Goal: Information Seeking & Learning: Learn about a topic

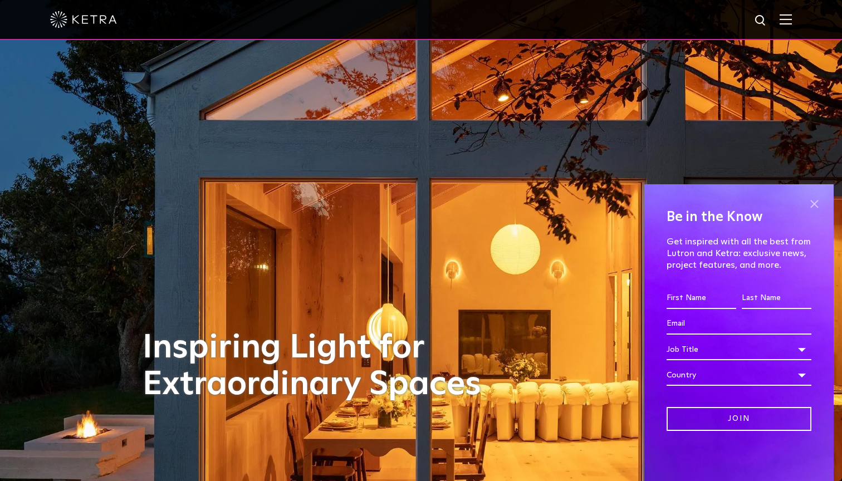
click at [814, 205] on span at bounding box center [814, 203] width 17 height 17
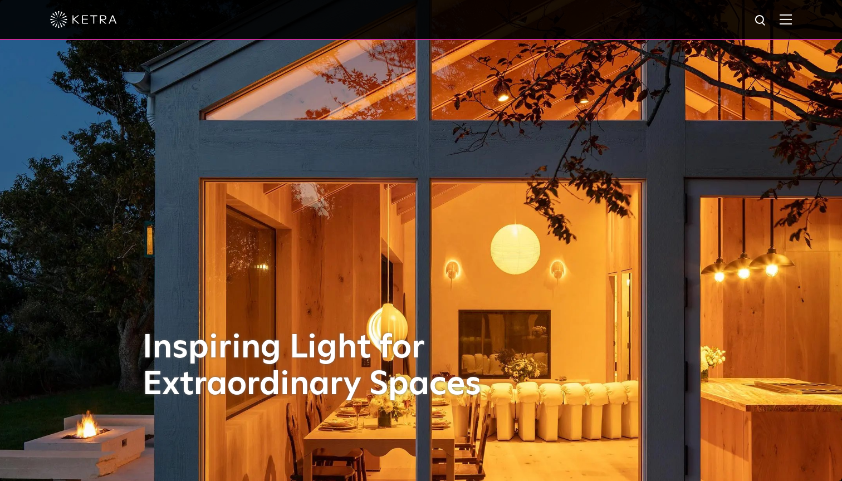
click at [786, 22] on img at bounding box center [786, 19] width 12 height 11
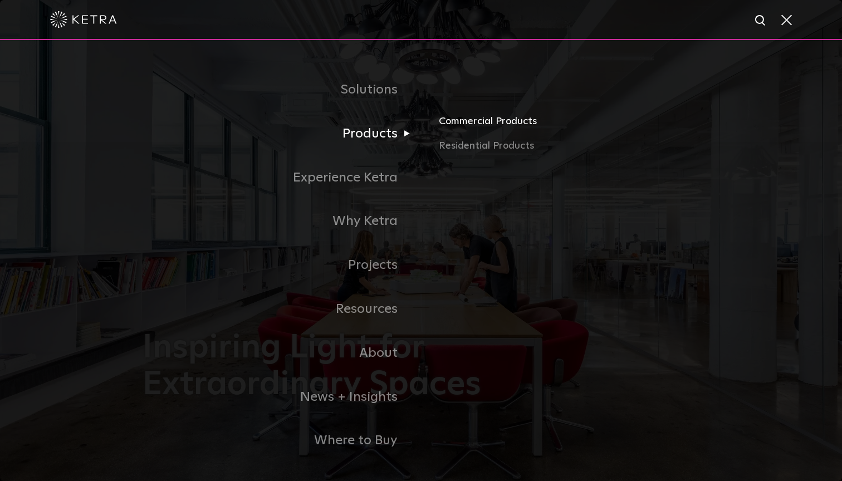
click at [464, 121] on link "Commercial Products" at bounding box center [569, 126] width 261 height 25
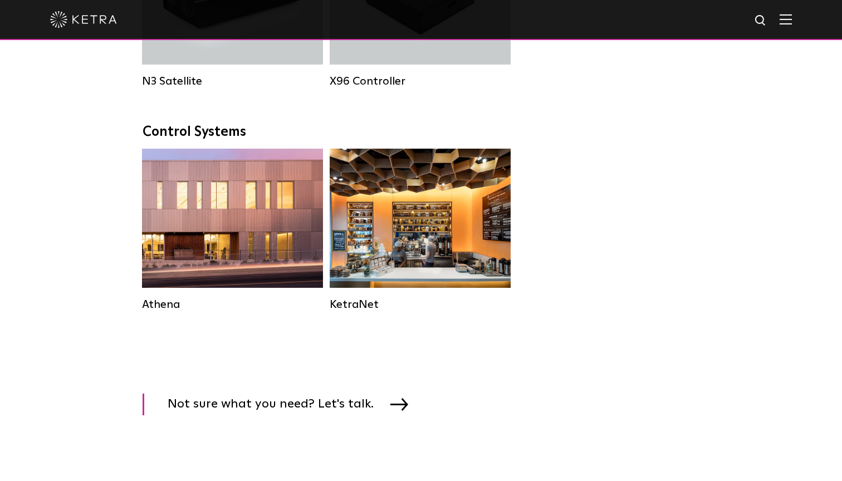
scroll to position [1571, 0]
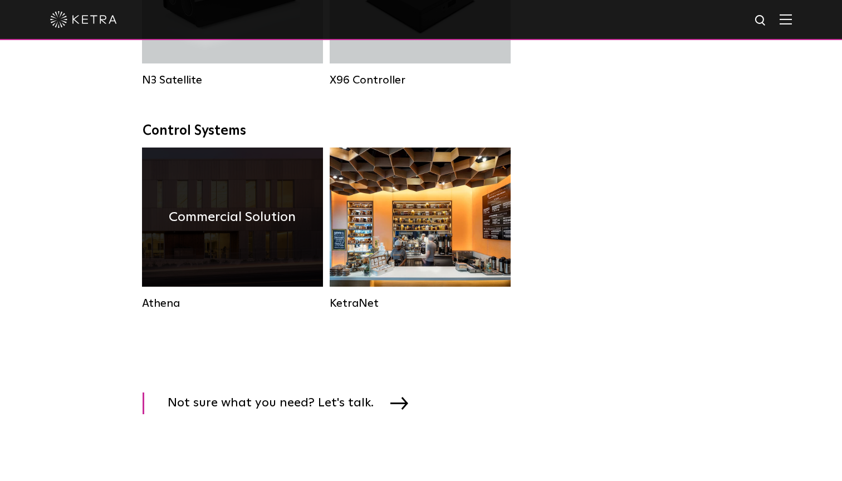
click at [239, 243] on div "Commercial Solution" at bounding box center [232, 217] width 181 height 139
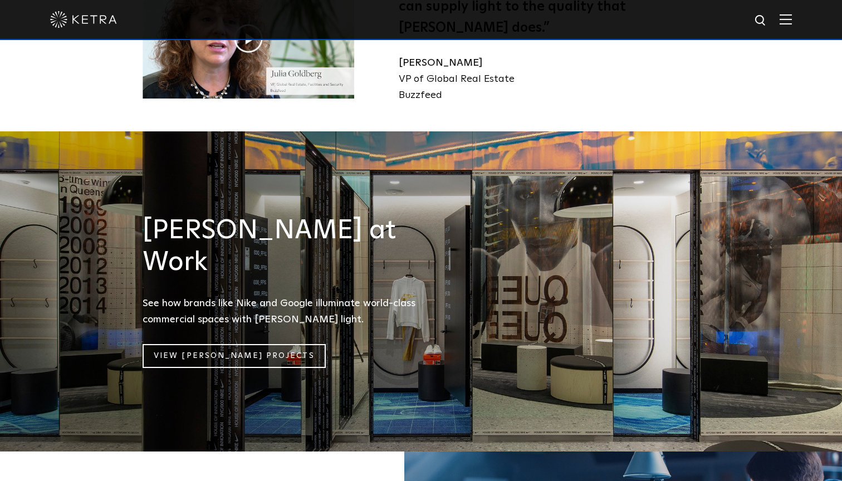
scroll to position [1270, 0]
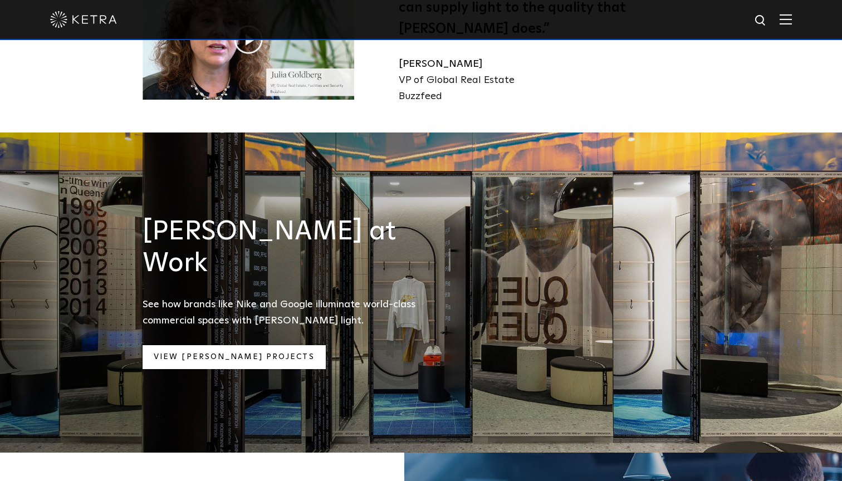
click at [243, 345] on link "View Ketra Projects" at bounding box center [234, 357] width 183 height 24
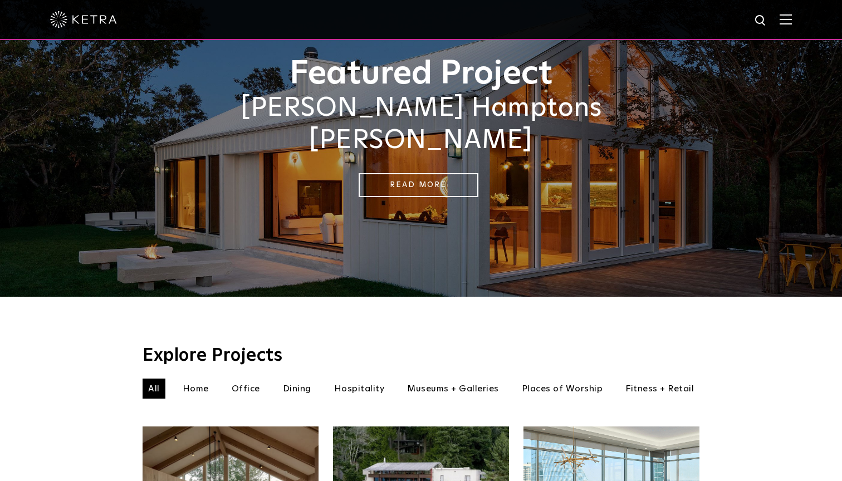
scroll to position [116, 0]
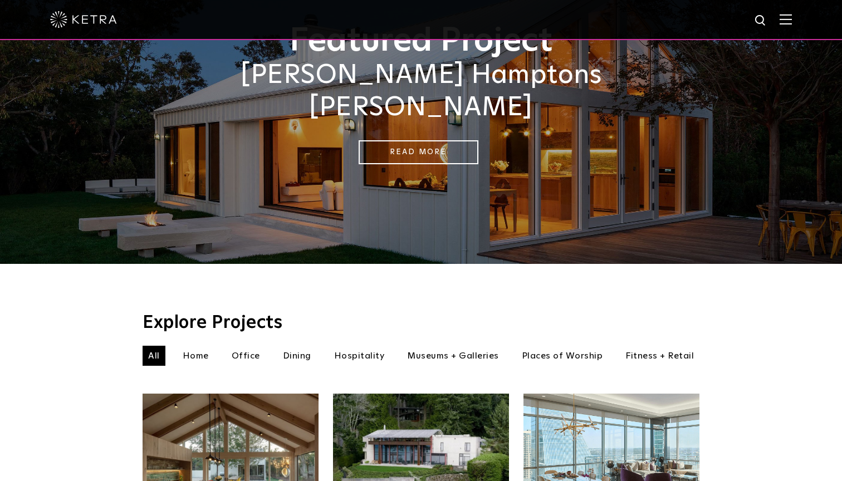
click at [653, 346] on li "Fitness + Retail" at bounding box center [660, 356] width 80 height 20
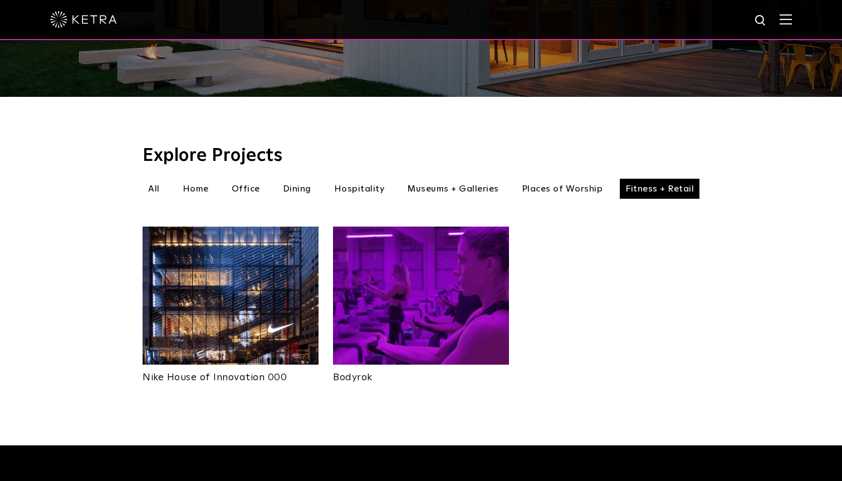
scroll to position [286, 0]
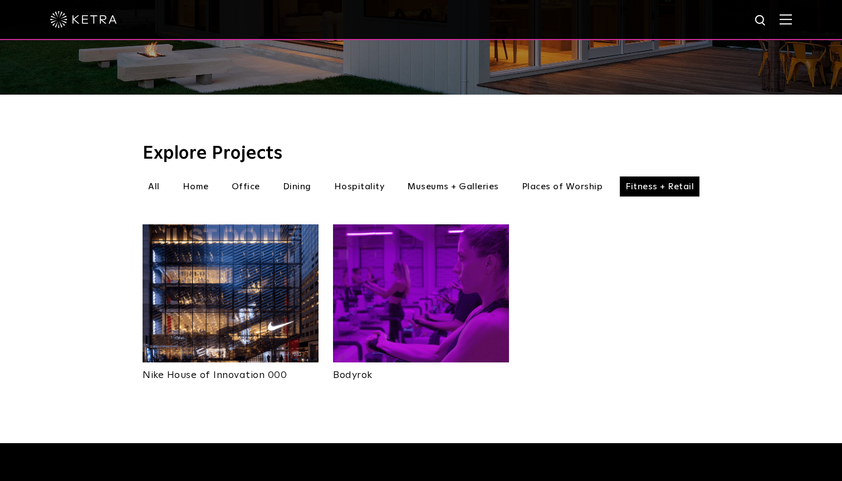
click at [268, 296] on img at bounding box center [231, 293] width 176 height 138
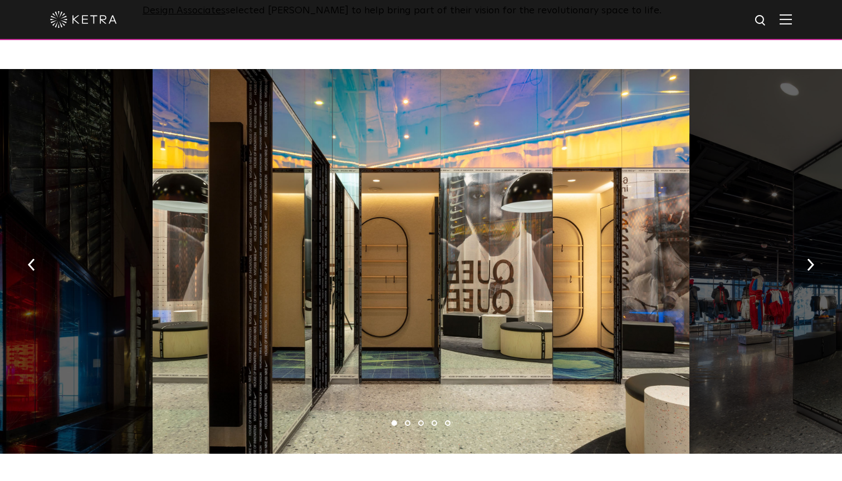
scroll to position [589, 0]
click at [810, 258] on img "button" at bounding box center [810, 264] width 7 height 12
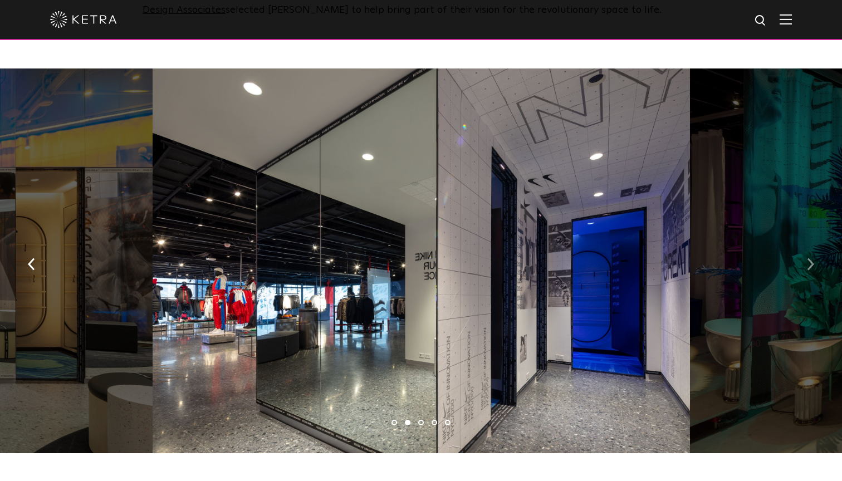
click at [810, 258] on img "button" at bounding box center [810, 264] width 7 height 12
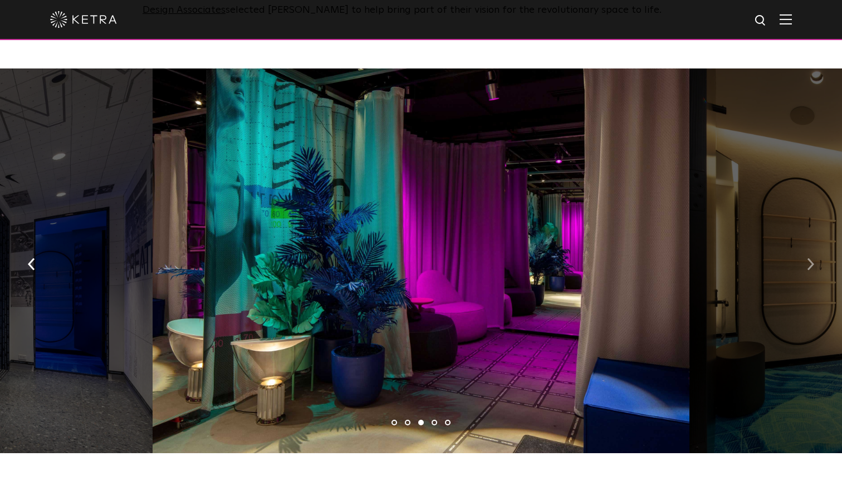
click at [810, 258] on img "button" at bounding box center [810, 264] width 7 height 12
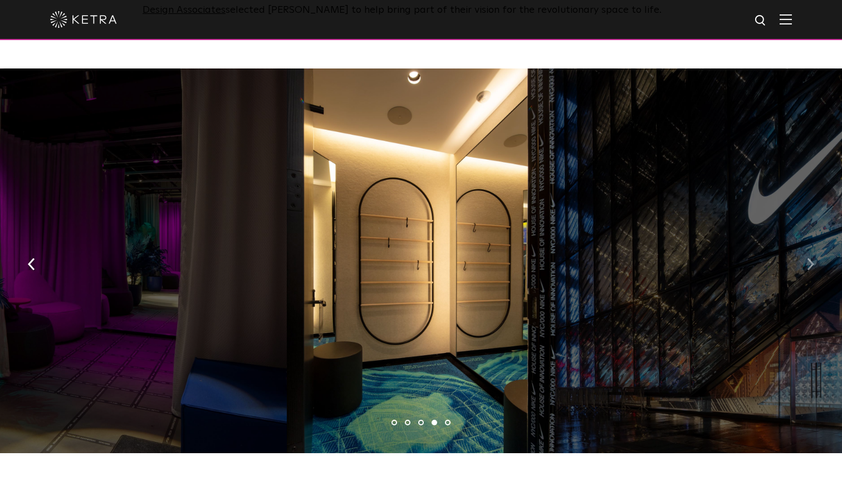
click at [810, 258] on img "button" at bounding box center [810, 264] width 7 height 12
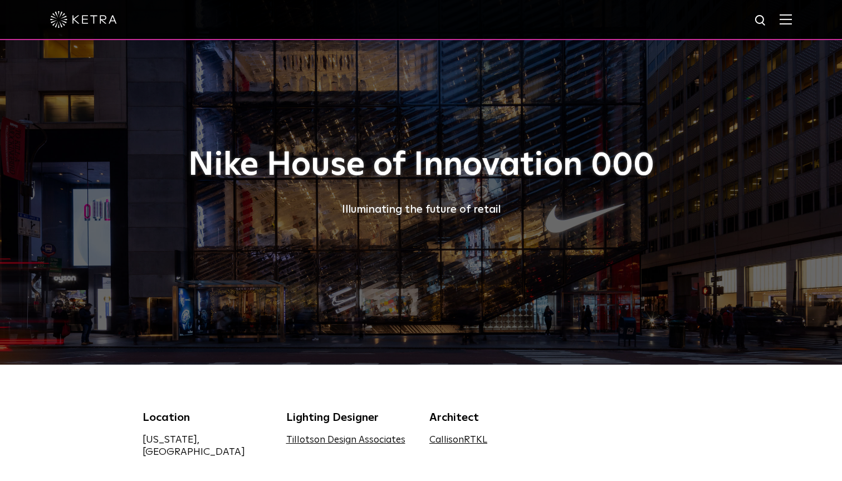
scroll to position [0, 0]
click at [86, 23] on img at bounding box center [83, 19] width 67 height 17
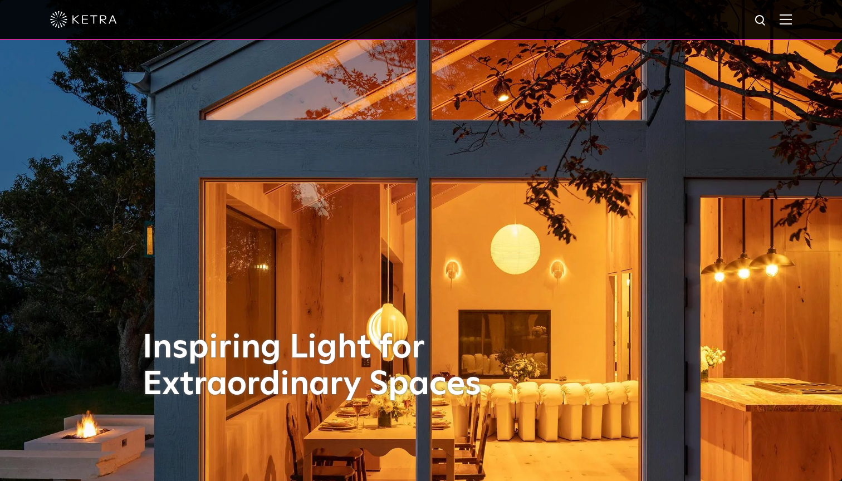
click at [789, 23] on img at bounding box center [786, 19] width 12 height 11
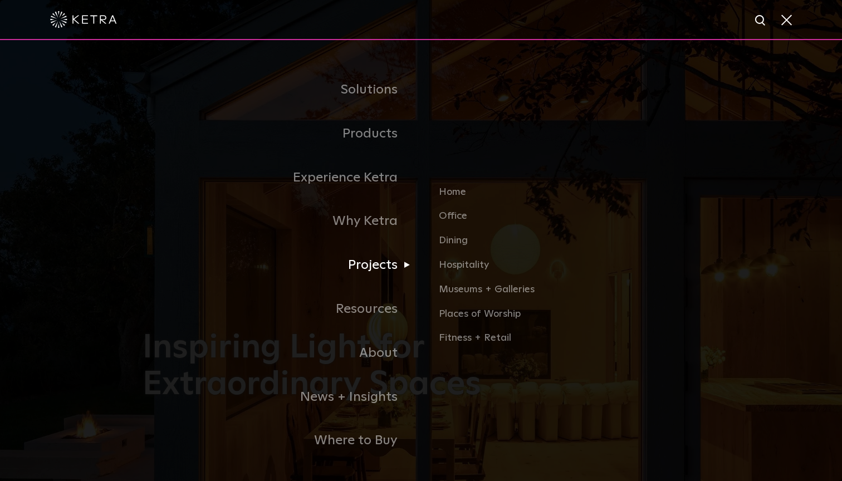
click at [373, 259] on link "Projects" at bounding box center [282, 265] width 278 height 44
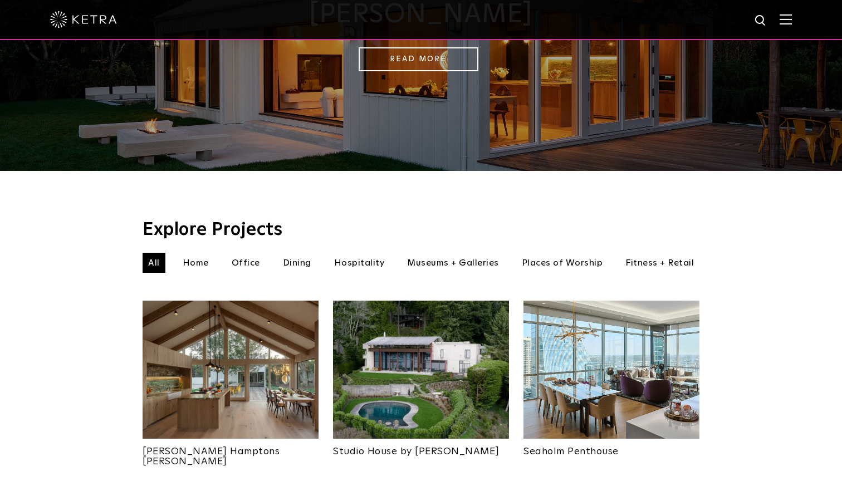
scroll to position [211, 0]
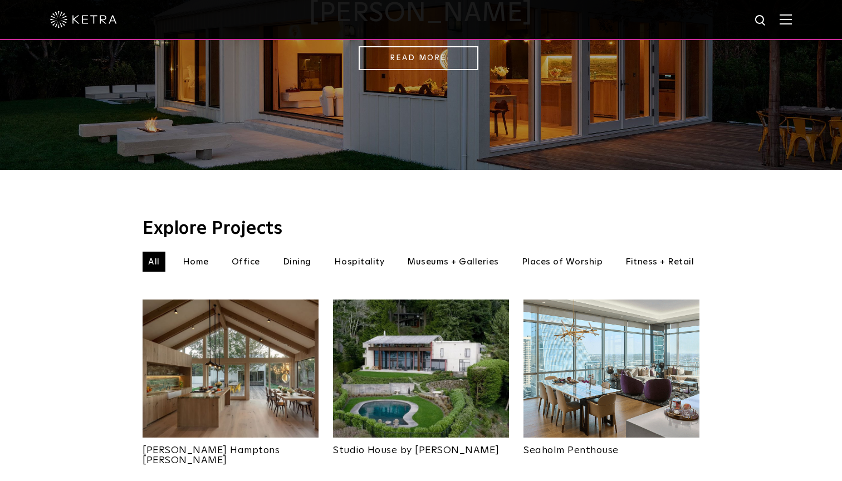
click at [370, 252] on li "Hospitality" at bounding box center [360, 262] width 62 height 20
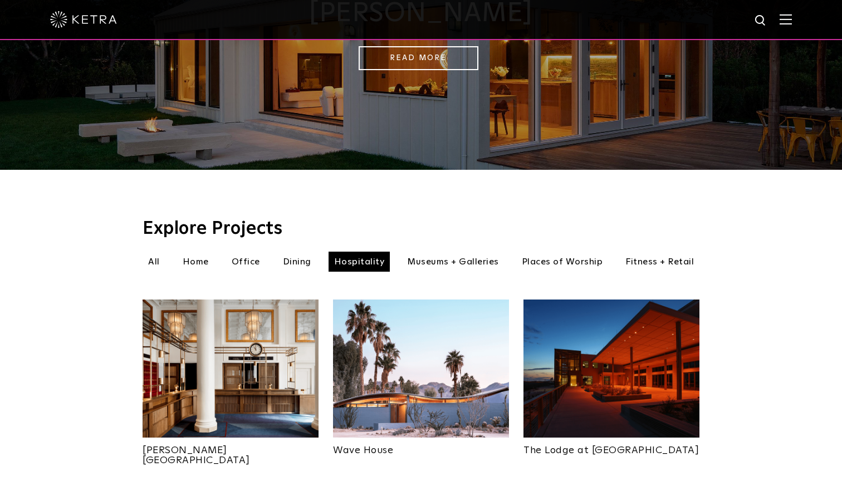
click at [639, 252] on li "Fitness + Retail" at bounding box center [660, 262] width 80 height 20
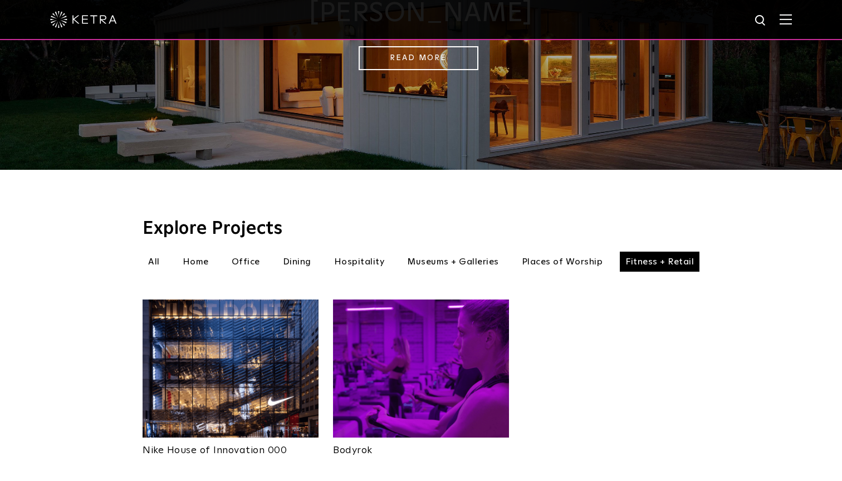
click at [427, 354] on img at bounding box center [421, 369] width 176 height 138
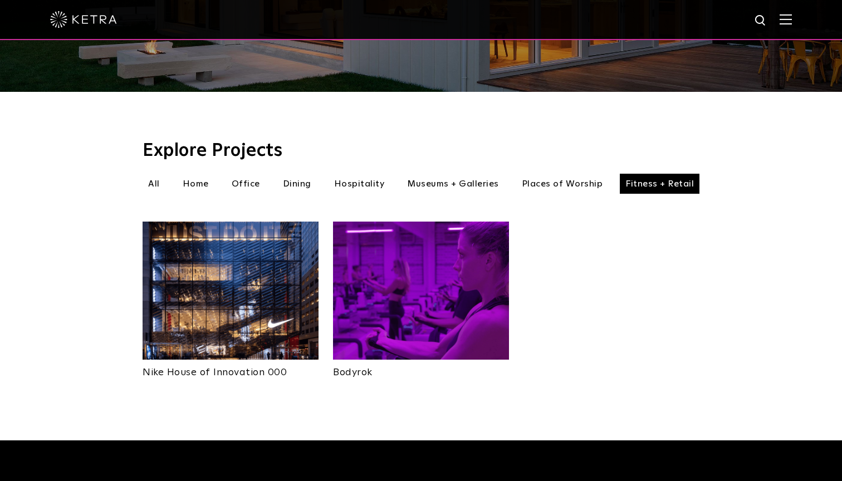
scroll to position [229, 0]
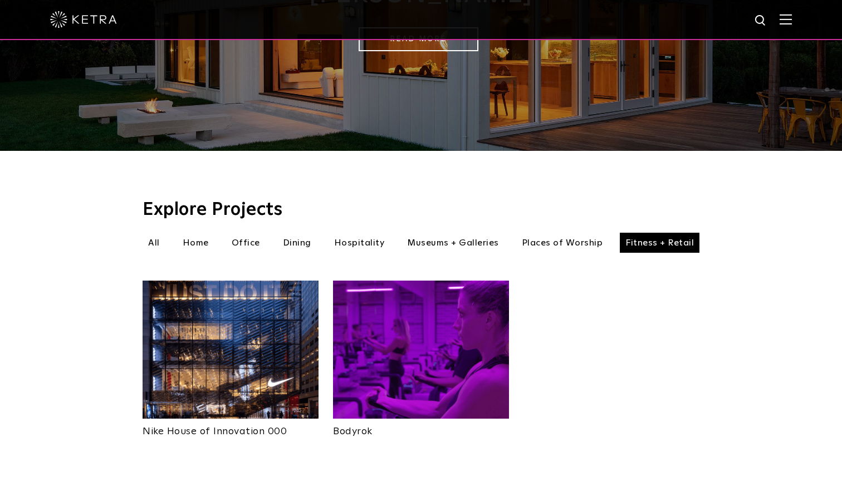
click at [297, 233] on li "Dining" at bounding box center [297, 243] width 40 height 20
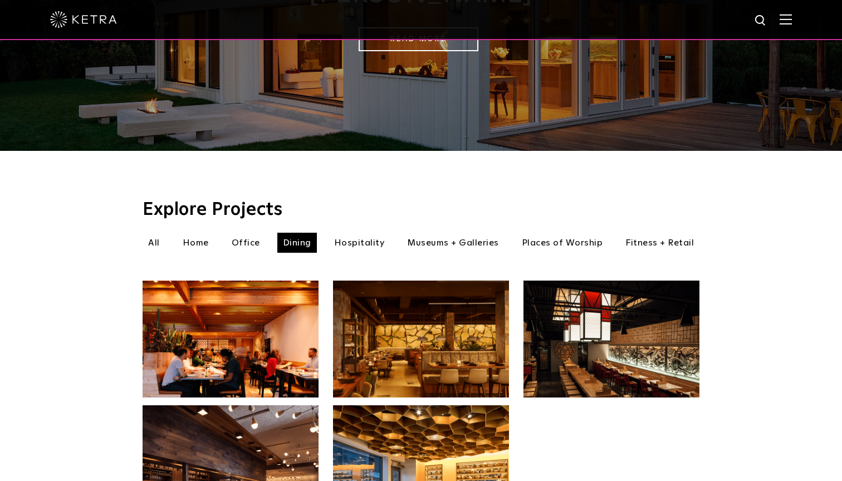
click at [253, 233] on li "Office" at bounding box center [246, 243] width 40 height 20
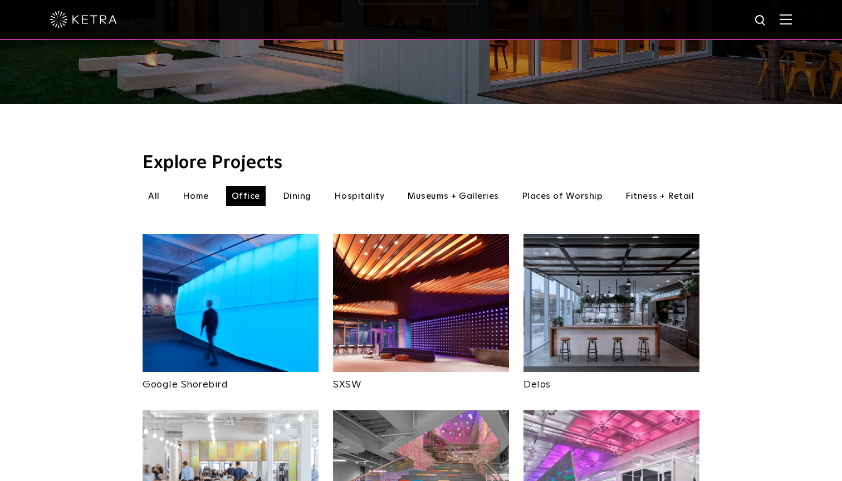
scroll to position [245, 0]
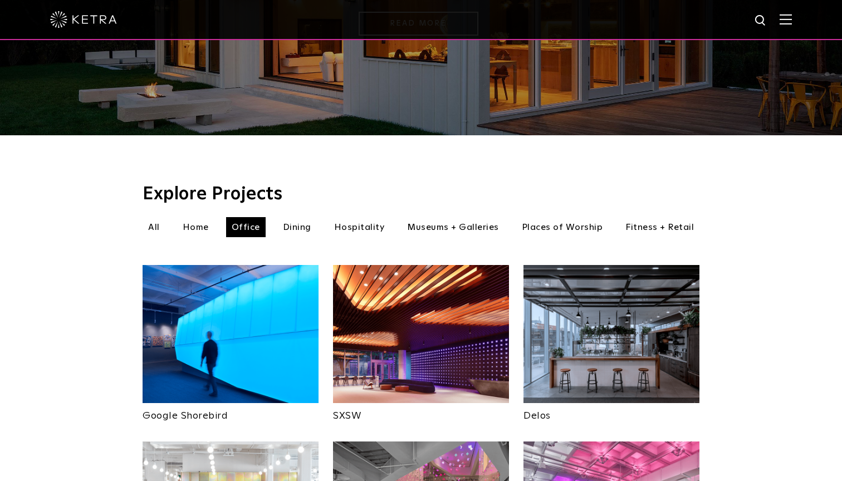
click at [311, 217] on li "Dining" at bounding box center [297, 227] width 40 height 20
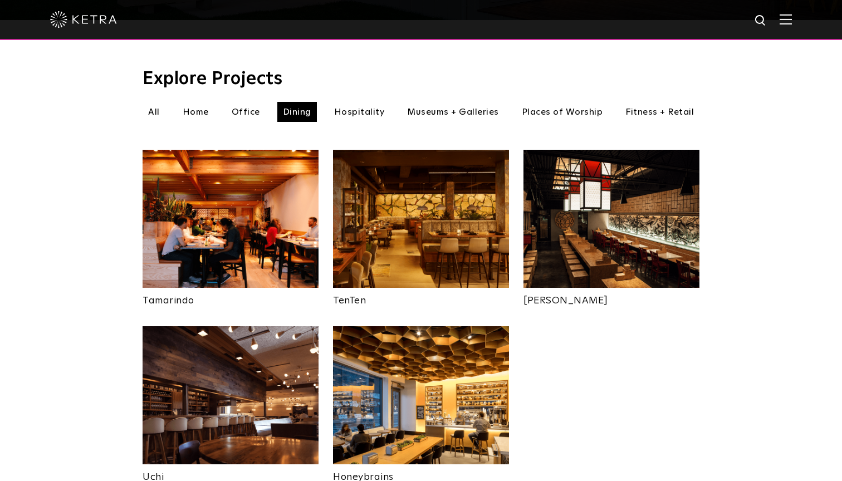
scroll to position [344, 0]
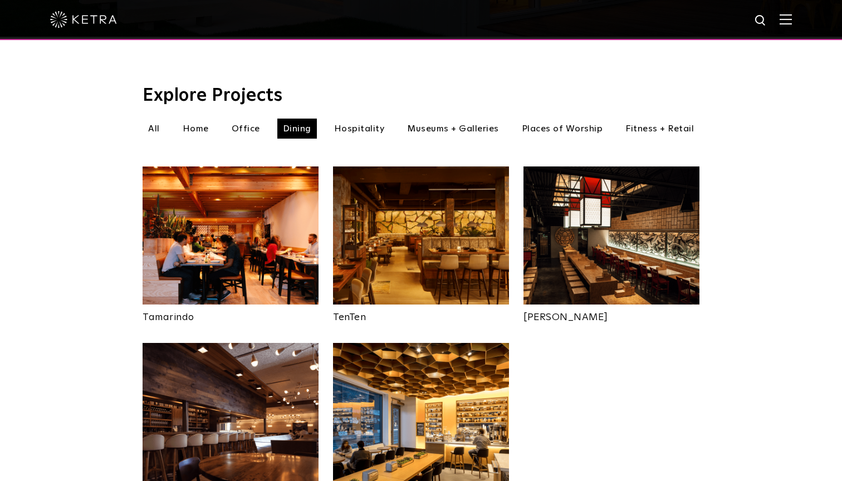
click at [647, 119] on li "Fitness + Retail" at bounding box center [660, 129] width 80 height 20
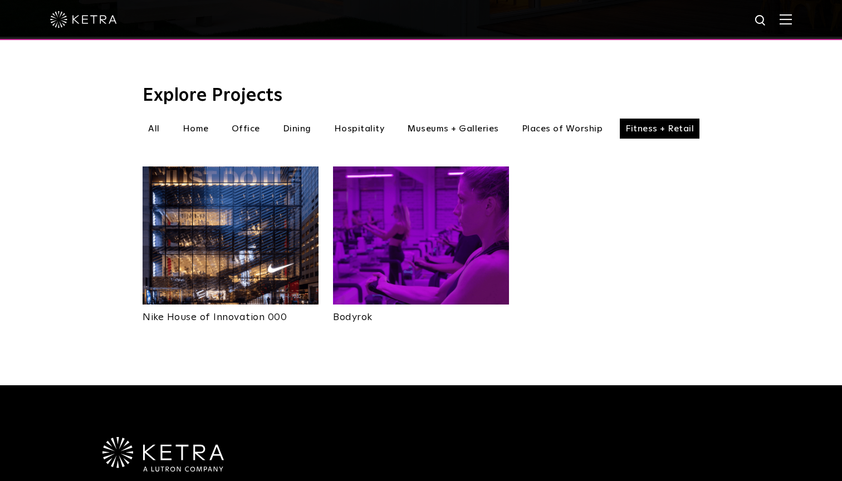
click at [234, 217] on img at bounding box center [231, 236] width 176 height 138
